Goal: Check status: Check status

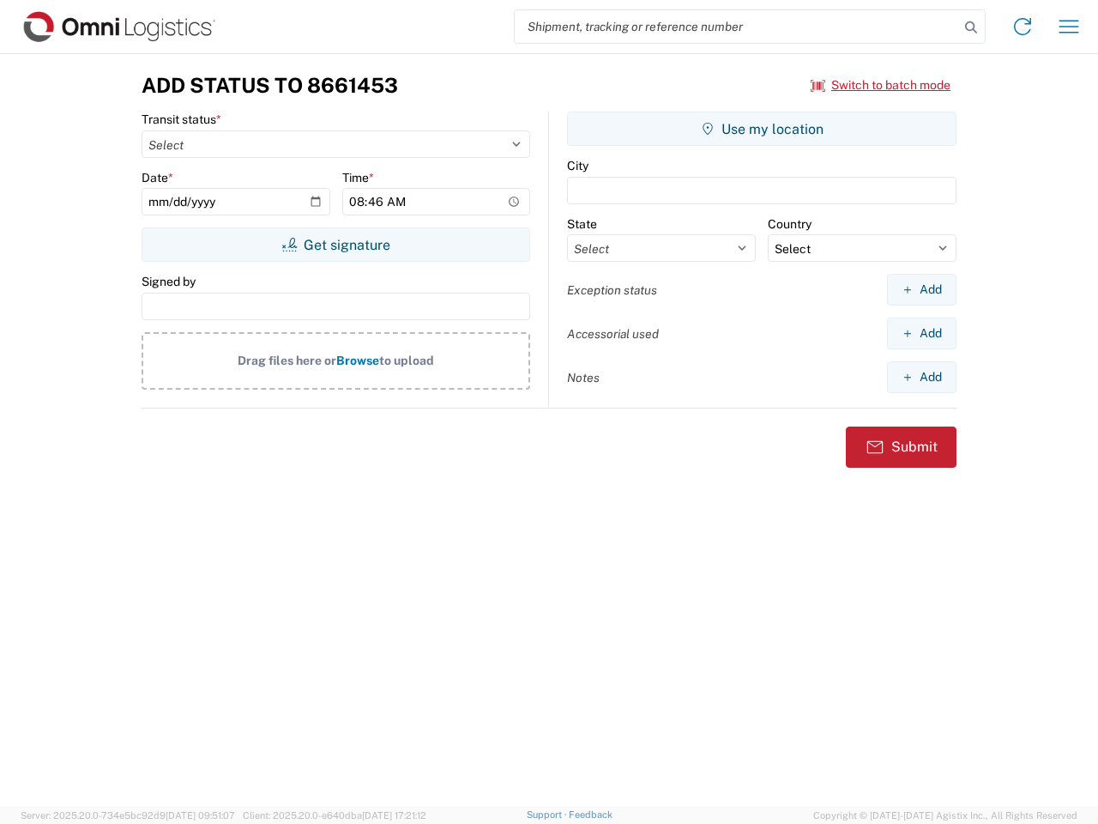
click at [737, 27] on input "search" at bounding box center [737, 26] width 444 height 33
click at [971, 27] on icon at bounding box center [971, 27] width 24 height 24
click at [1023, 27] on icon at bounding box center [1022, 26] width 27 height 27
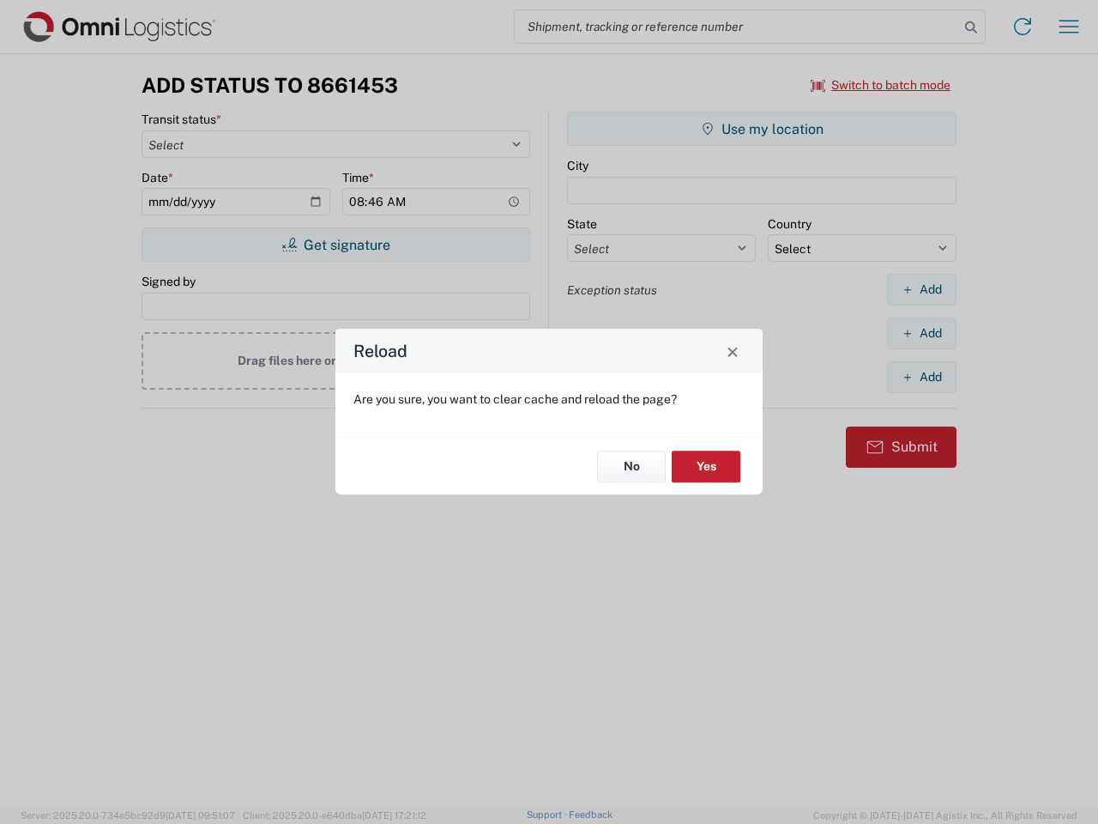
click at [1069, 27] on div "Reload Are you sure, you want to clear cache and reload the page? No Yes" at bounding box center [549, 412] width 1098 height 824
click at [881, 85] on div "Reload Are you sure, you want to clear cache and reload the page? No Yes" at bounding box center [549, 412] width 1098 height 824
click at [335, 244] on div "Reload Are you sure, you want to clear cache and reload the page? No Yes" at bounding box center [549, 412] width 1098 height 824
click at [762, 129] on div "Reload Are you sure, you want to clear cache and reload the page? No Yes" at bounding box center [549, 412] width 1098 height 824
click at [921, 289] on div "Reload Are you sure, you want to clear cache and reload the page? No Yes" at bounding box center [549, 412] width 1098 height 824
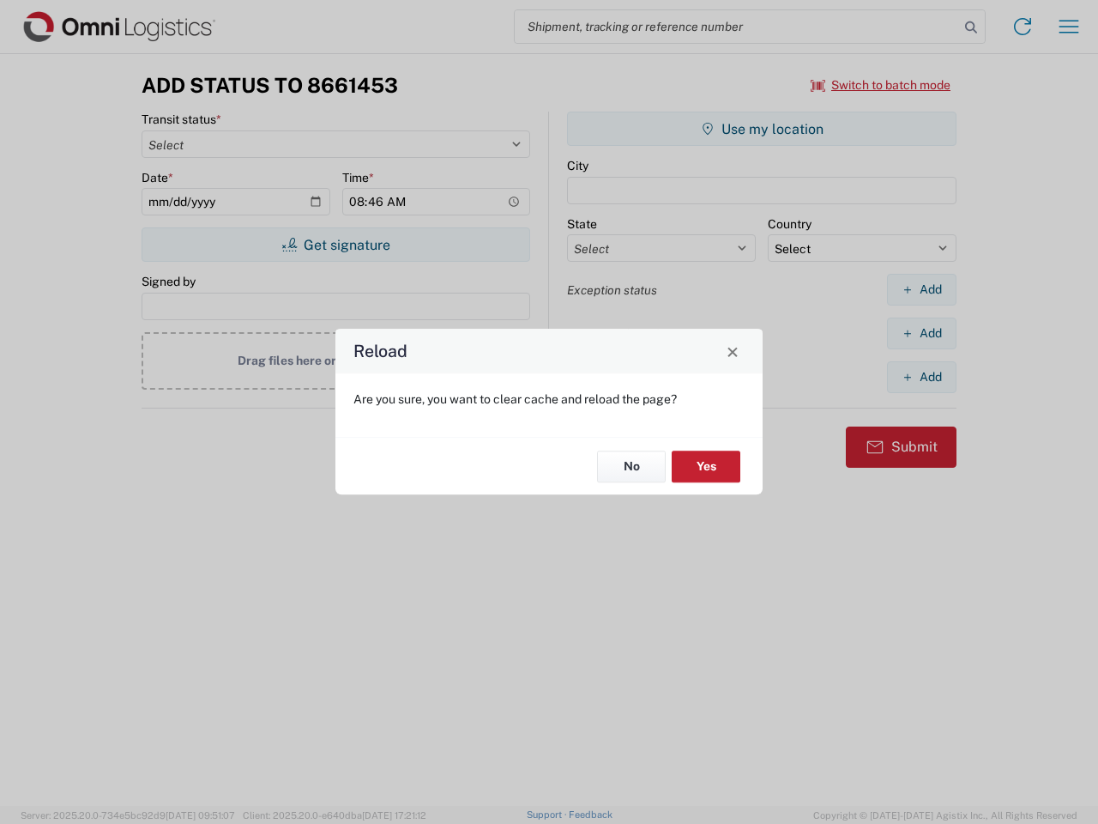
click at [921, 333] on div "Reload Are you sure, you want to clear cache and reload the page? No Yes" at bounding box center [549, 412] width 1098 height 824
click at [921, 377] on div "Reload Are you sure, you want to clear cache and reload the page? No Yes" at bounding box center [549, 412] width 1098 height 824
